Goal: Task Accomplishment & Management: Manage account settings

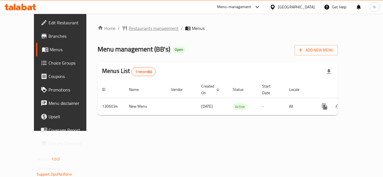
click at [138, 29] on span "Restaurants management" at bounding box center [154, 28] width 50 height 7
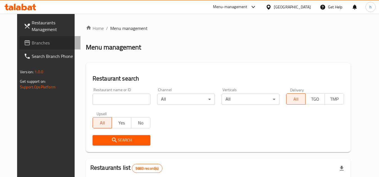
click at [24, 42] on span at bounding box center [28, 43] width 8 height 7
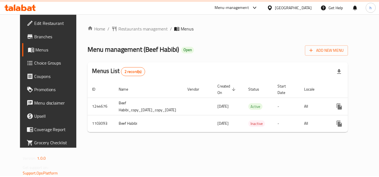
scroll to position [0, 28]
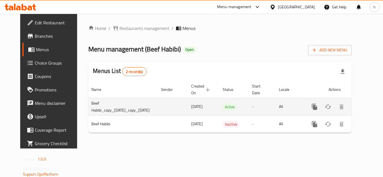
click at [357, 107] on icon "enhanced table" at bounding box center [354, 107] width 5 height 5
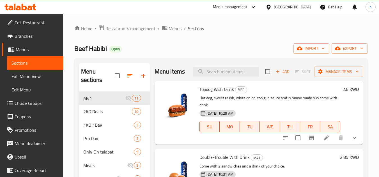
click at [27, 103] on span "Choice Groups" at bounding box center [37, 103] width 44 height 7
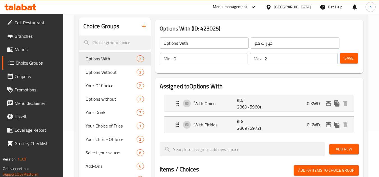
scroll to position [56, 0]
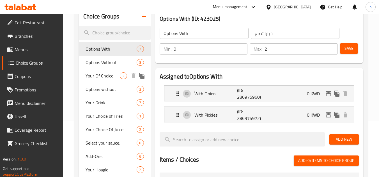
click at [112, 77] on span "Your Of Choice" at bounding box center [102, 76] width 34 height 7
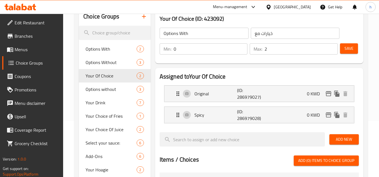
type input "Your Of Choice"
type input "اختار"
type input "1"
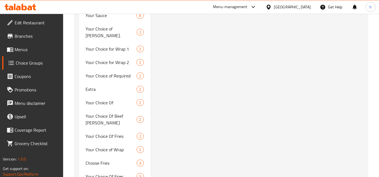
scroll to position [578, 0]
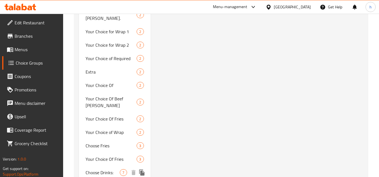
click at [105, 170] on span "Choose Drinks:" at bounding box center [102, 173] width 34 height 7
type input "Choose Drinks:"
type input "اختر المشروبات:"
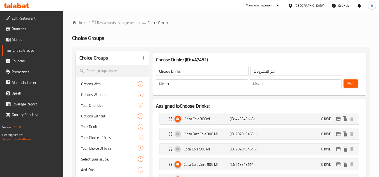
scroll to position [140, 0]
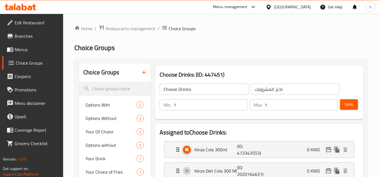
click at [27, 34] on span "Branches" at bounding box center [37, 36] width 44 height 7
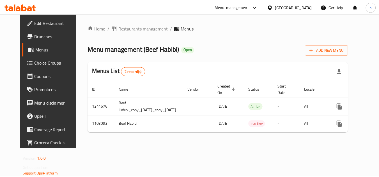
scroll to position [0, 28]
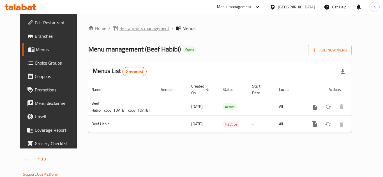
click at [143, 29] on span "Restaurants management" at bounding box center [144, 28] width 50 height 7
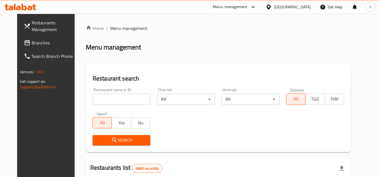
click at [32, 46] on span "Branches" at bounding box center [54, 43] width 44 height 7
